Goal: Information Seeking & Learning: Learn about a topic

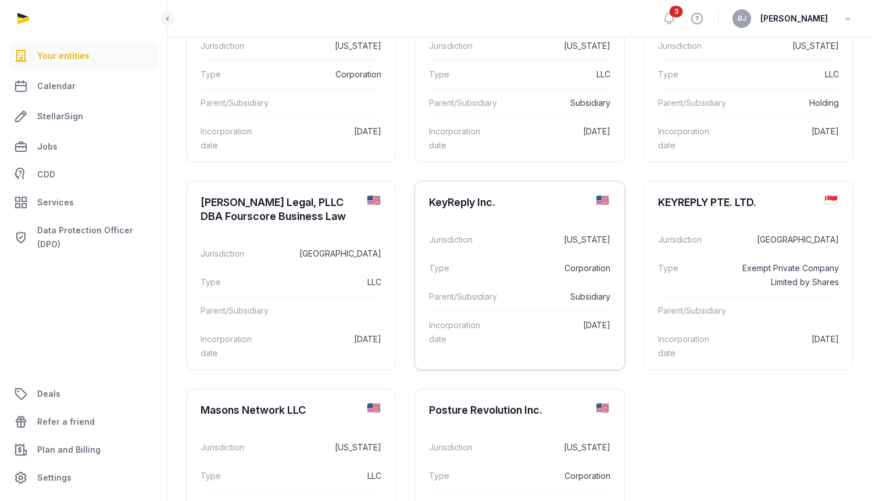
scroll to position [587, 0]
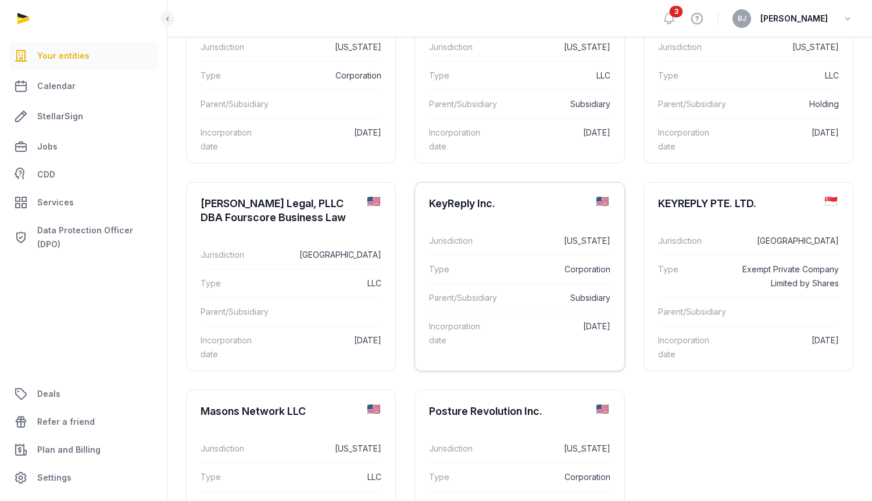
click at [454, 215] on div "KeyReply Inc." at bounding box center [519, 204] width 209 height 42
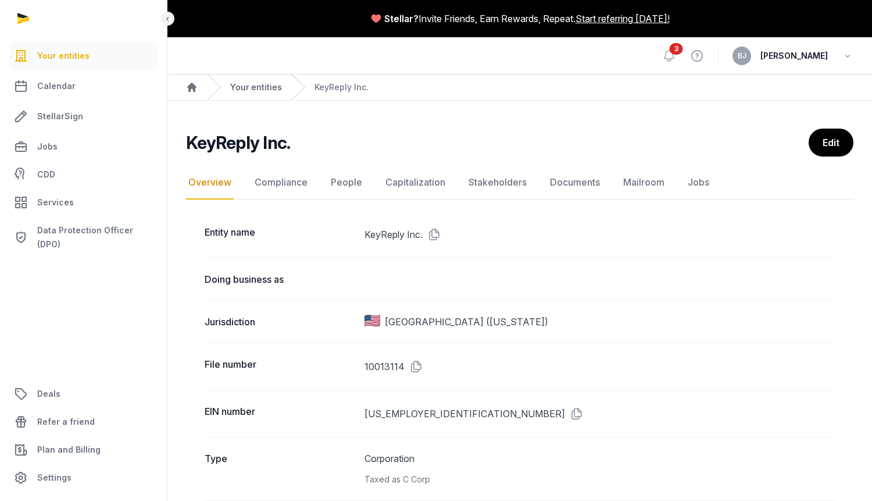
click at [259, 91] on link "Your entities" at bounding box center [256, 87] width 52 height 12
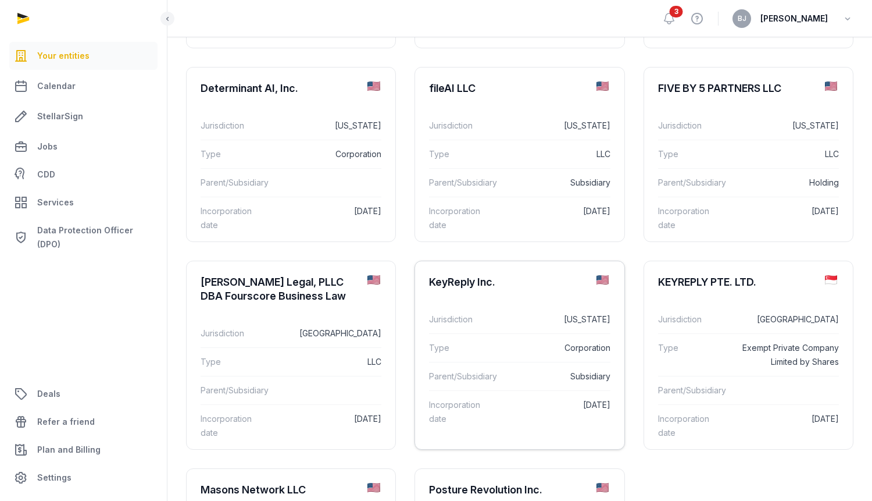
scroll to position [510, 0]
click at [810, 316] on dd "[GEOGRAPHIC_DATA]" at bounding box center [787, 319] width 103 height 14
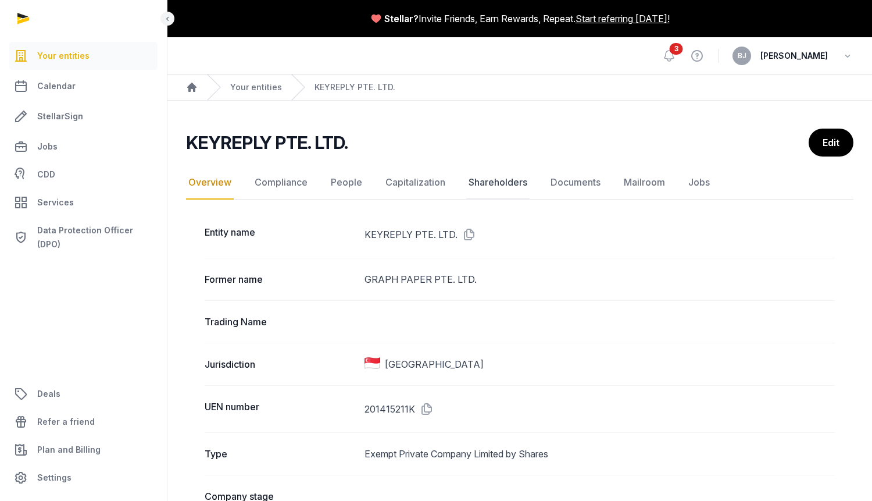
click at [508, 179] on link "Shareholders" at bounding box center [497, 183] width 63 height 34
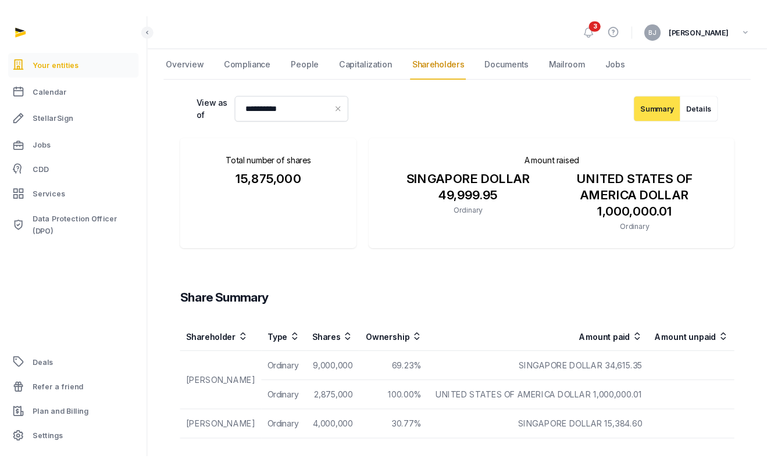
scroll to position [158, 0]
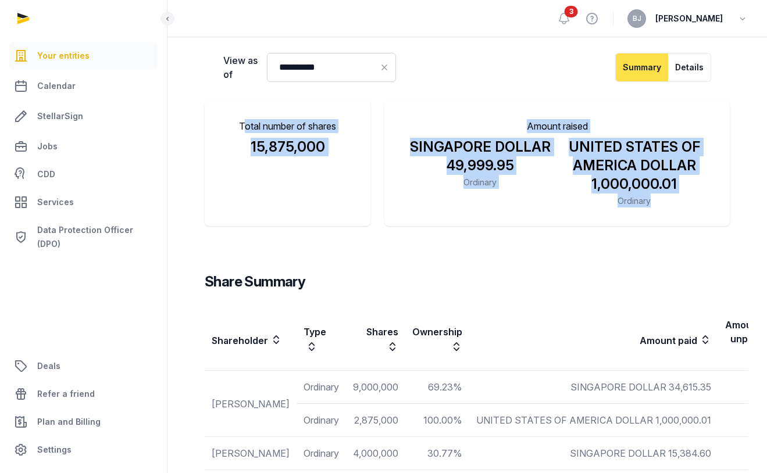
drag, startPoint x: 240, startPoint y: 122, endPoint x: 826, endPoint y: 205, distance: 591.5
click at [767, 205] on html "**********" at bounding box center [383, 191] width 767 height 699
click at [690, 201] on div "UNITED STATES OF AMERICA DOLLAR 1,000,000.01 Ordinary" at bounding box center [634, 173] width 154 height 70
